Goal: Complete application form

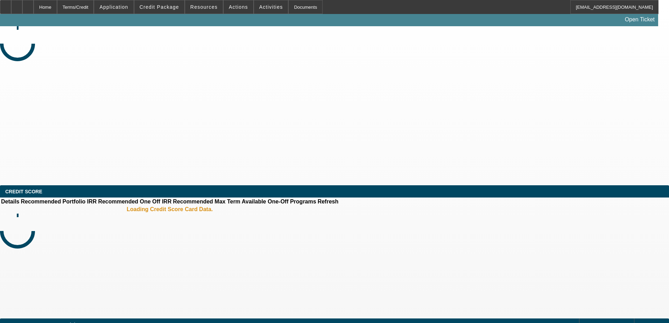
select select "0"
select select "2"
select select "0.1"
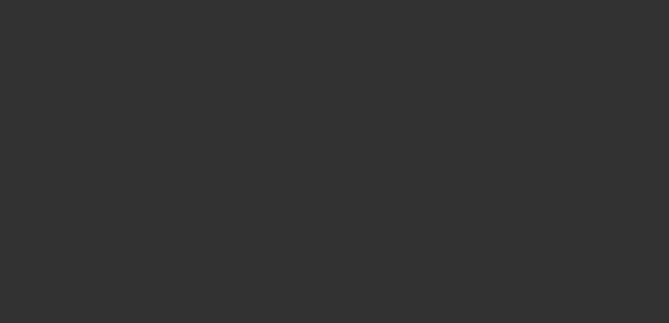
select select "1"
select select "2"
select select "4"
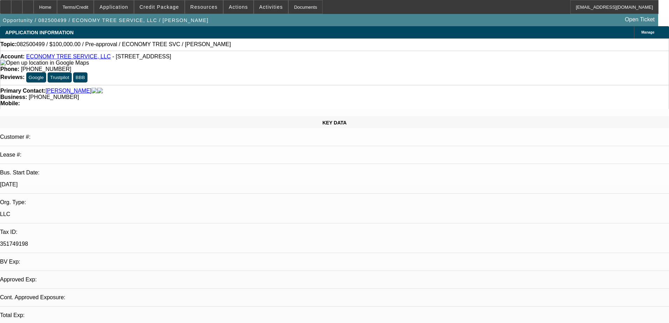
select select "0"
select select "2"
select select "0.1"
select select "4"
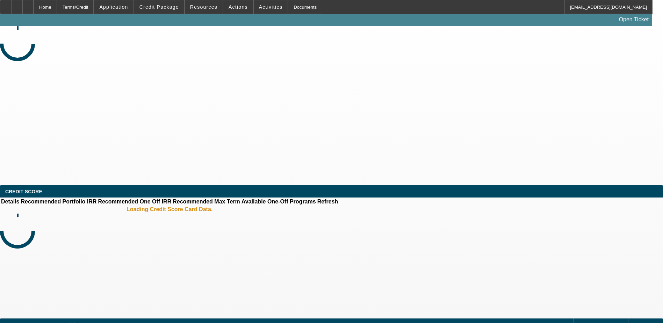
select select "0"
select select "2"
select select "0.1"
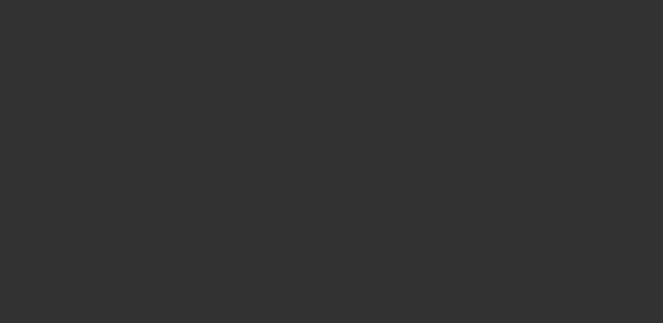
select select "1"
select select "2"
select select "4"
